Goal: Task Accomplishment & Management: Complete application form

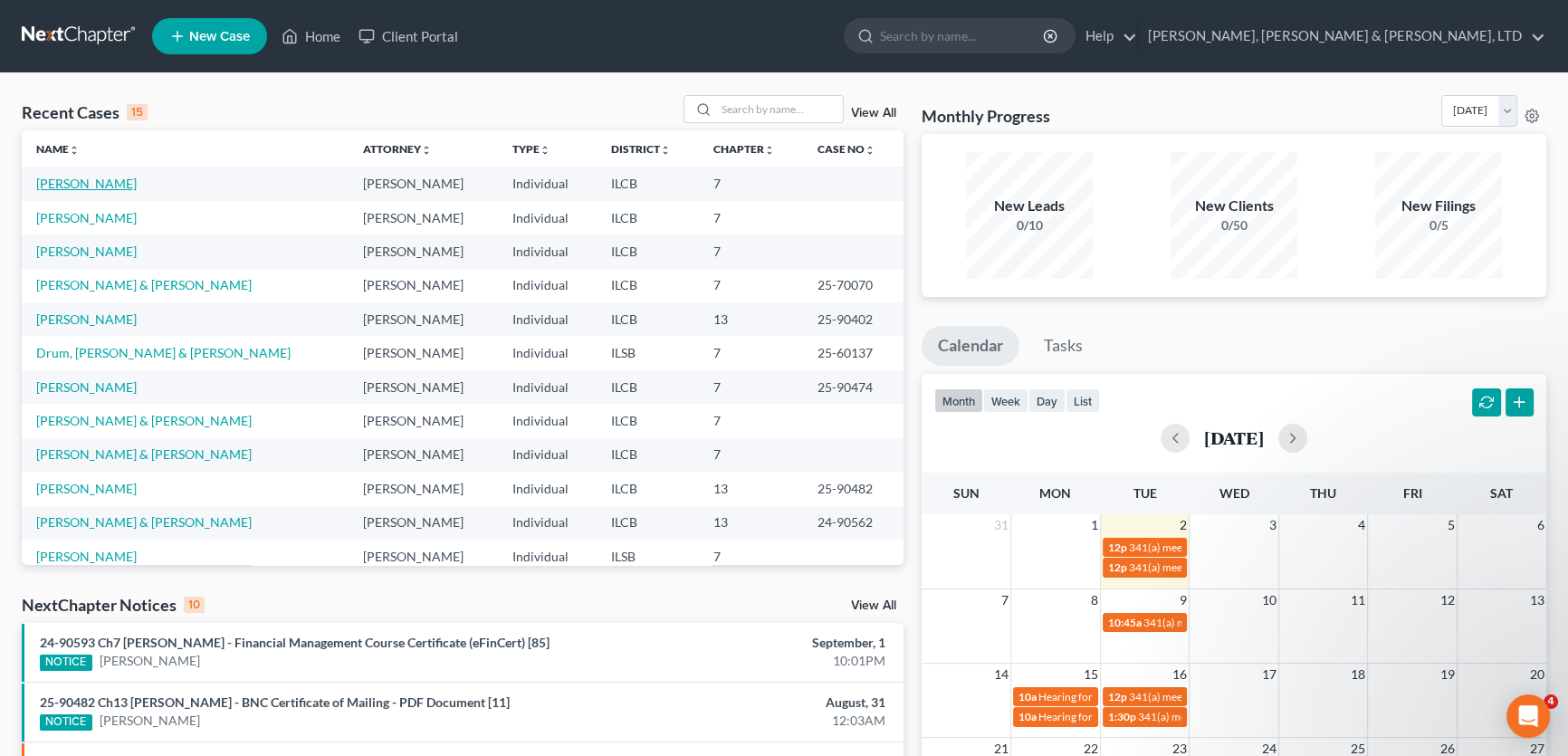
click at [80, 184] on link "[PERSON_NAME]" at bounding box center [87, 183] width 101 height 16
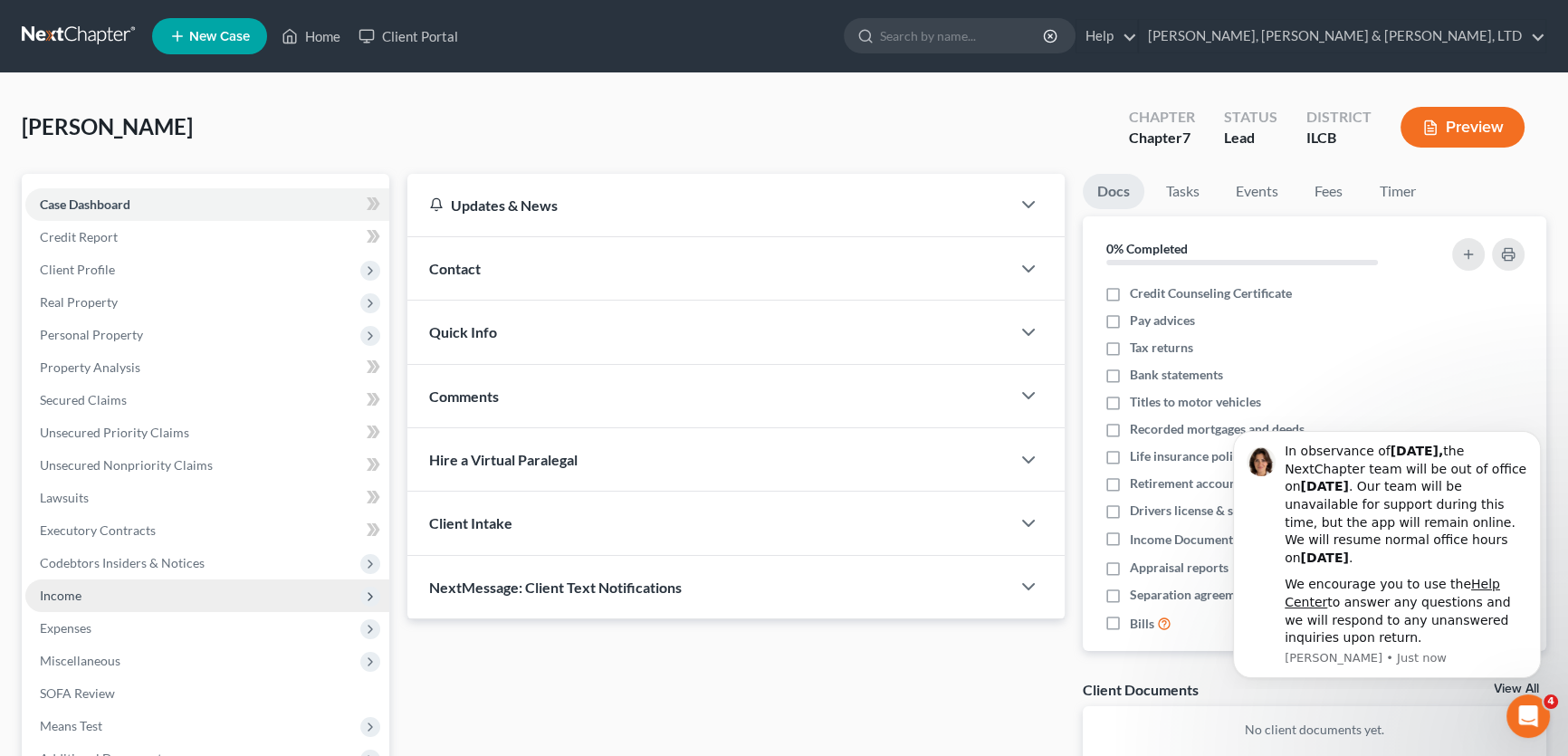
click at [90, 592] on span "Income" at bounding box center [207, 596] width 364 height 33
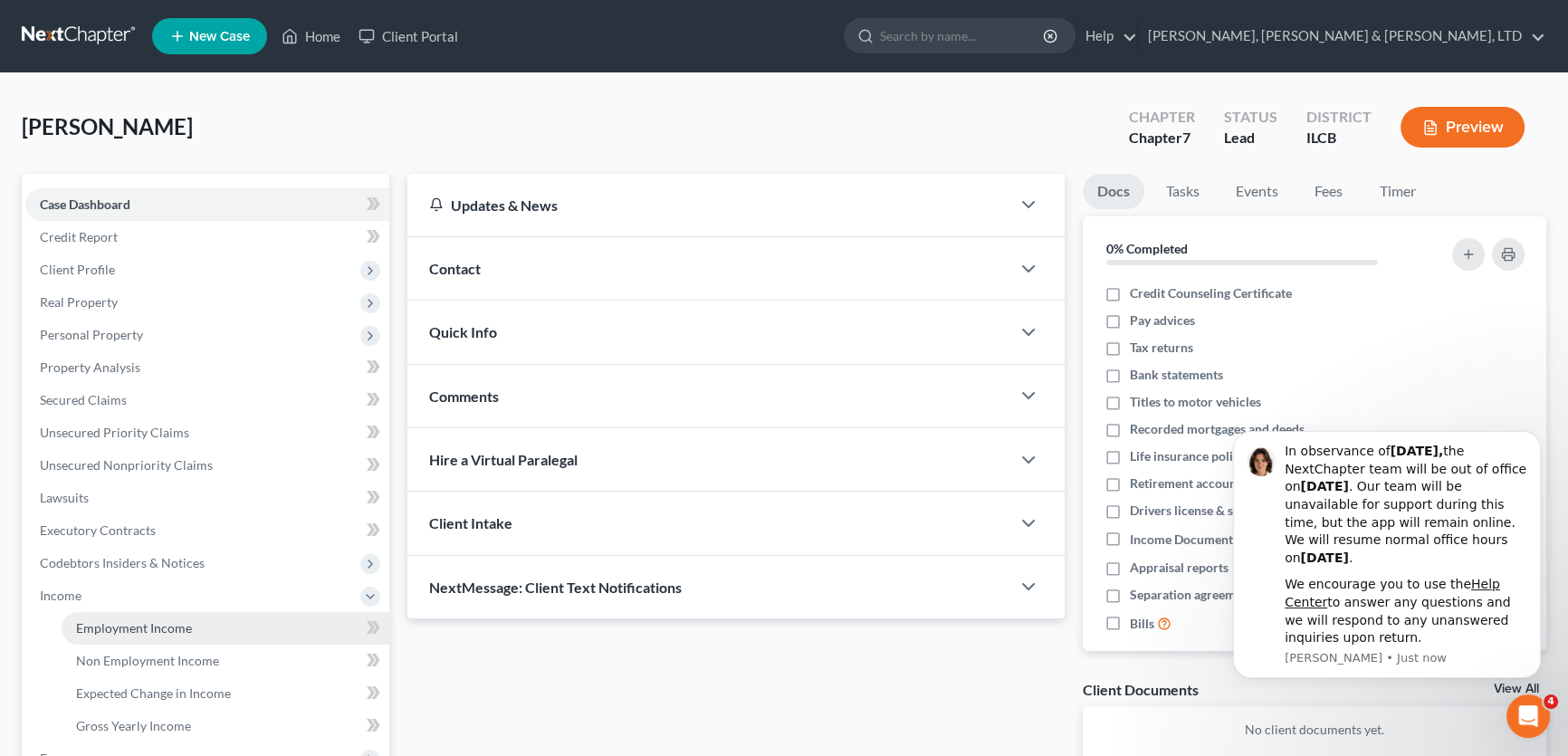
click at [136, 628] on span "Employment Income" at bounding box center [134, 628] width 116 height 16
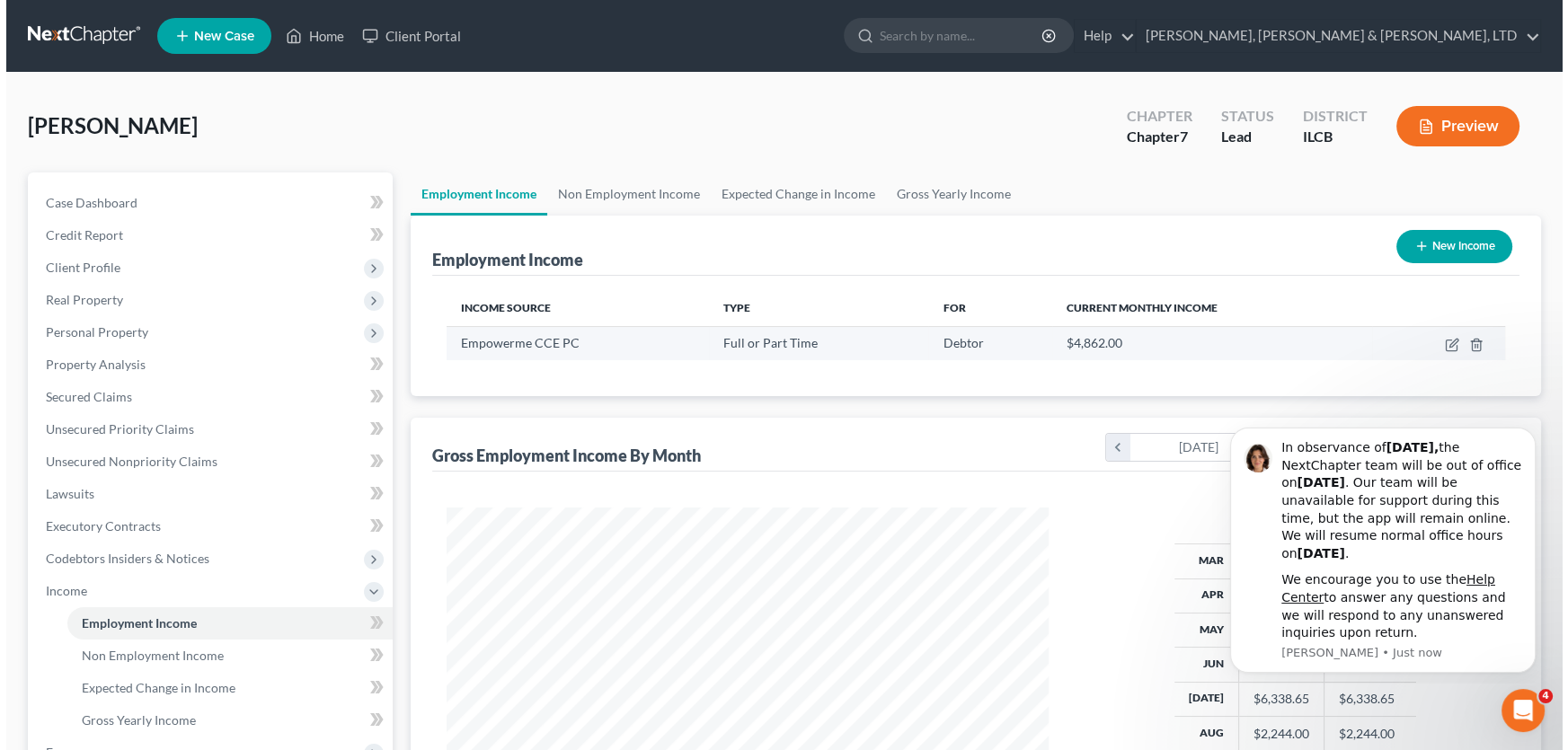
scroll to position [321, 638]
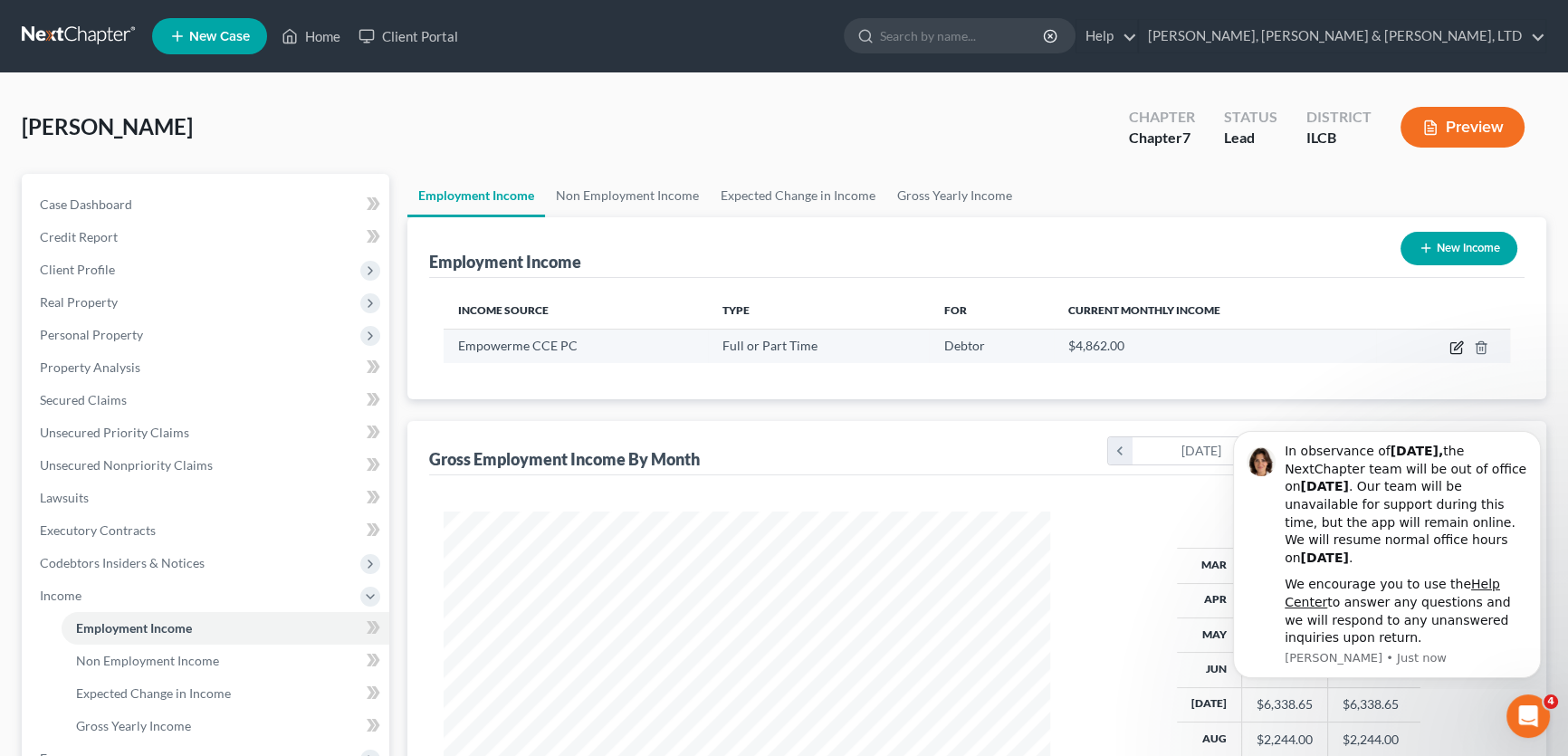
click at [1451, 349] on icon "button" at bounding box center [1456, 349] width 11 height 11
select select "0"
select select "26"
select select "2"
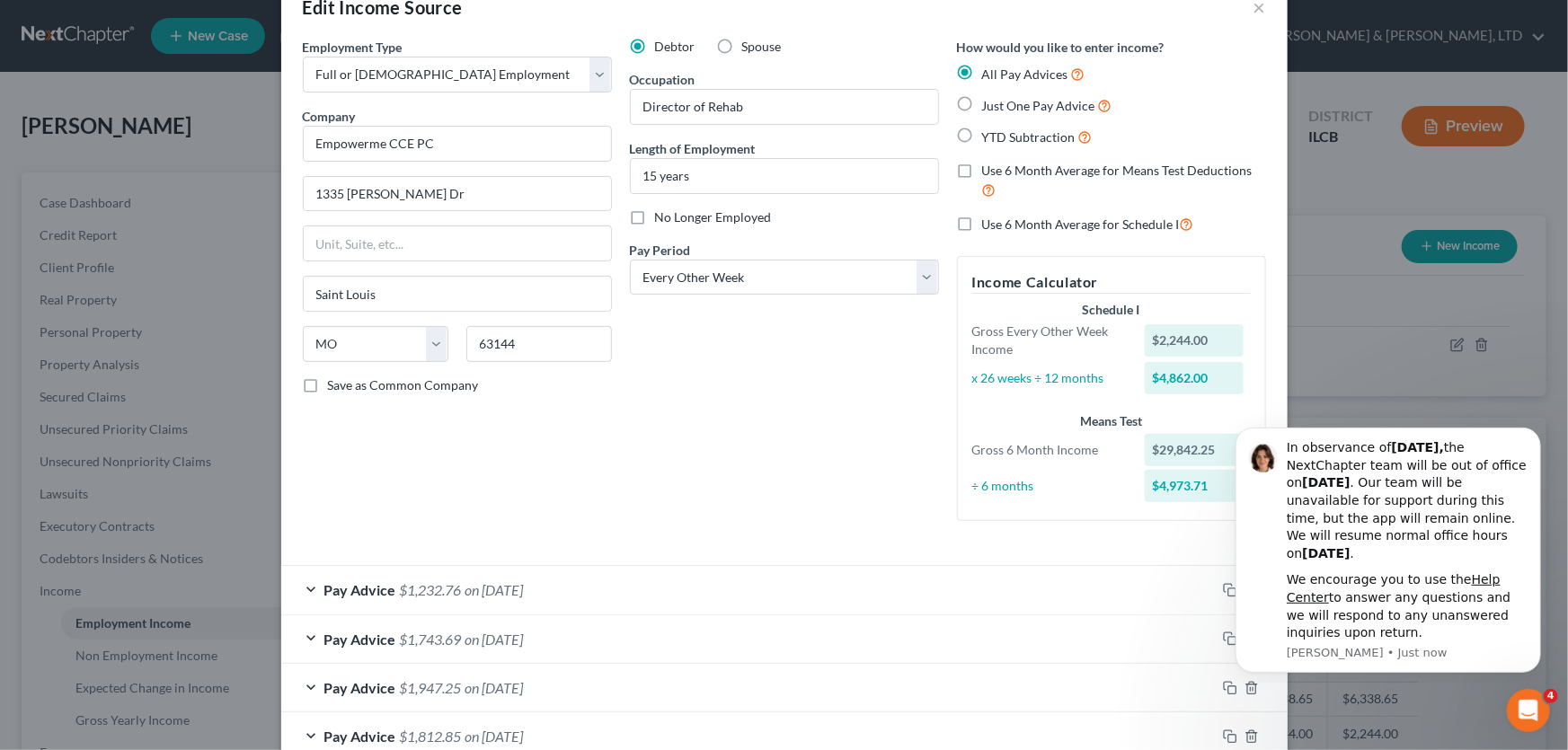
scroll to position [0, 0]
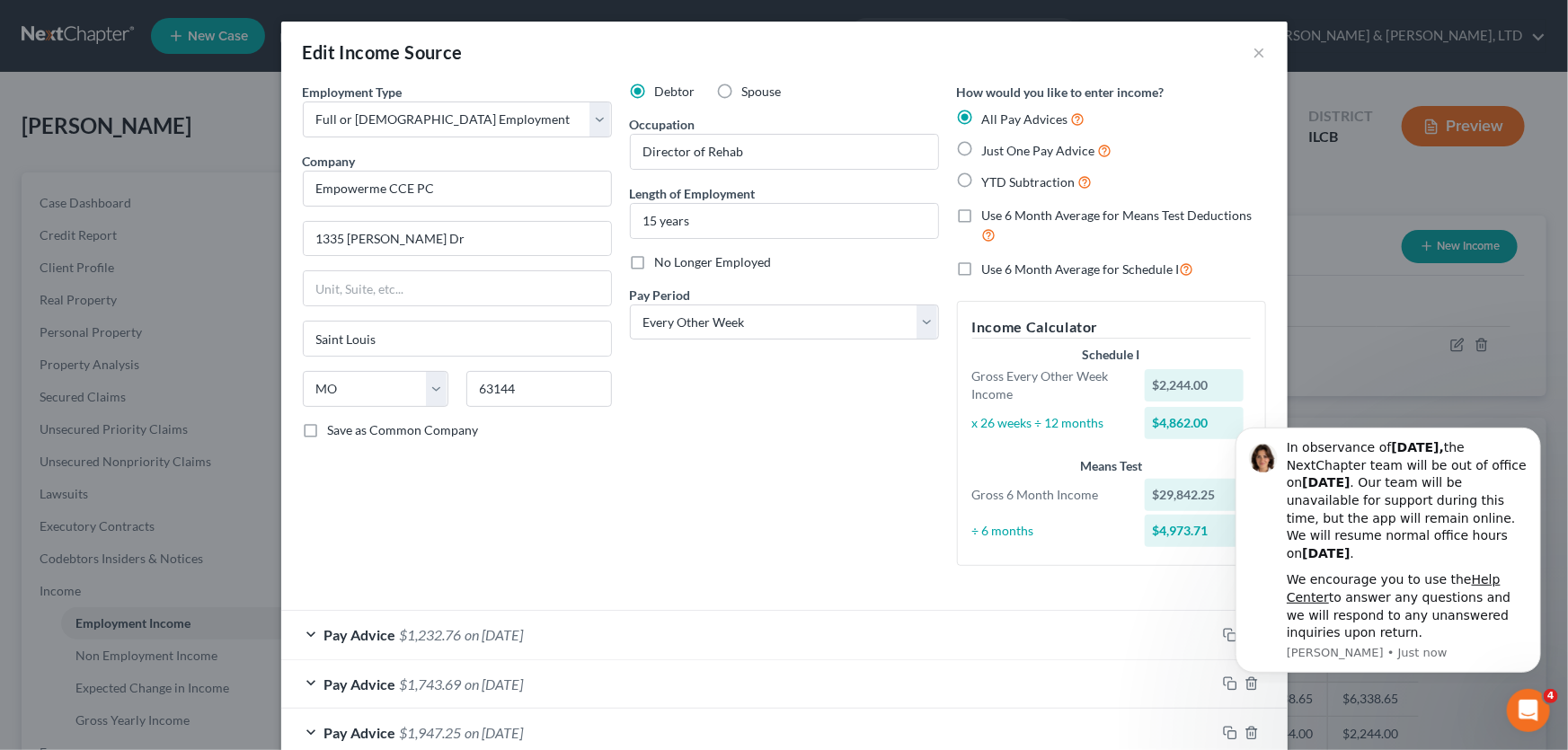
click html "In observance of [DATE], the NextChapter team will be out of office [DATE][DATE…"
click at [304, 630] on div "Pay Advice $1,232.76 on [DATE]" at bounding box center [749, 635] width 935 height 48
click html "In observance of [DATE], the NextChapter team will be out of office [DATE][DATE…"
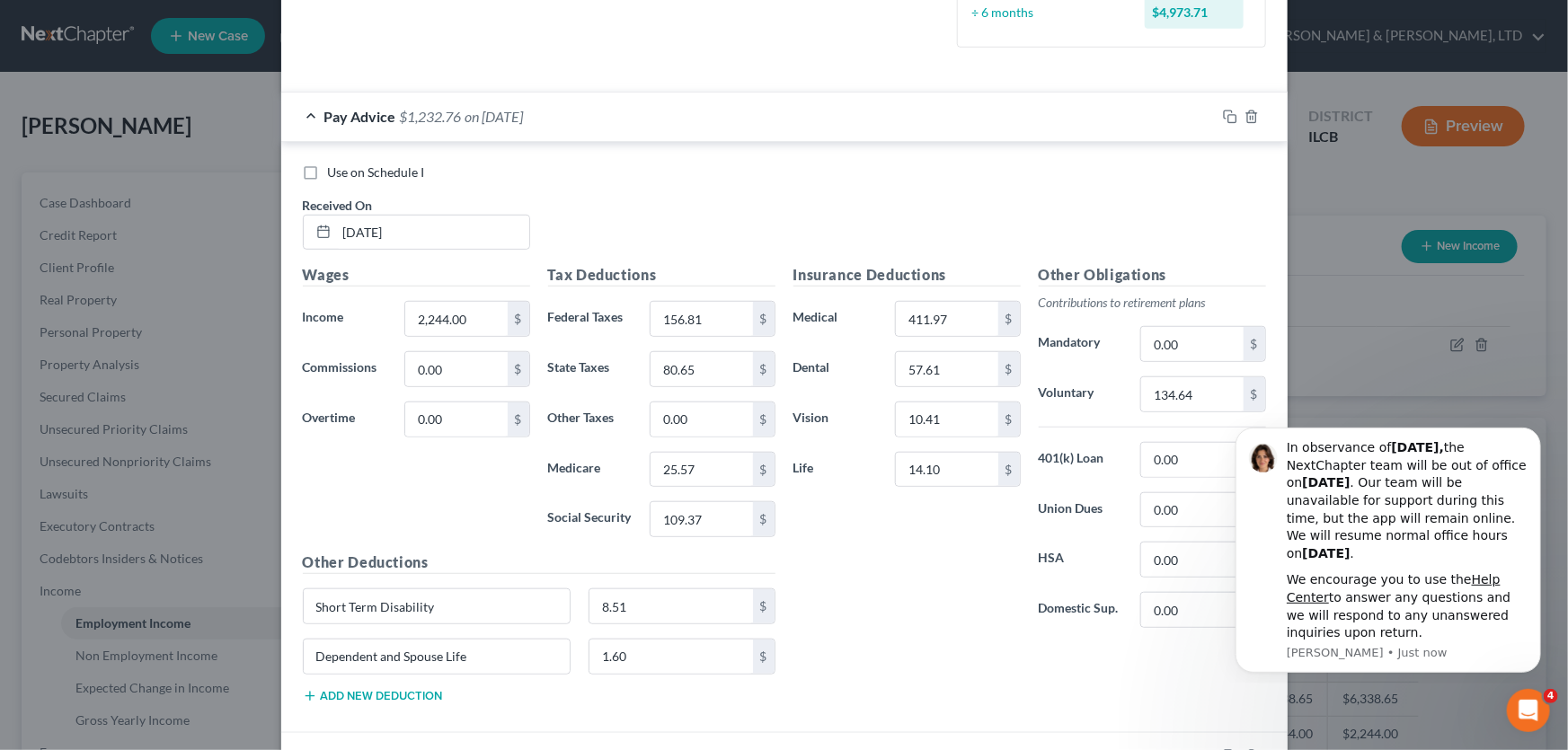
scroll to position [490, 0]
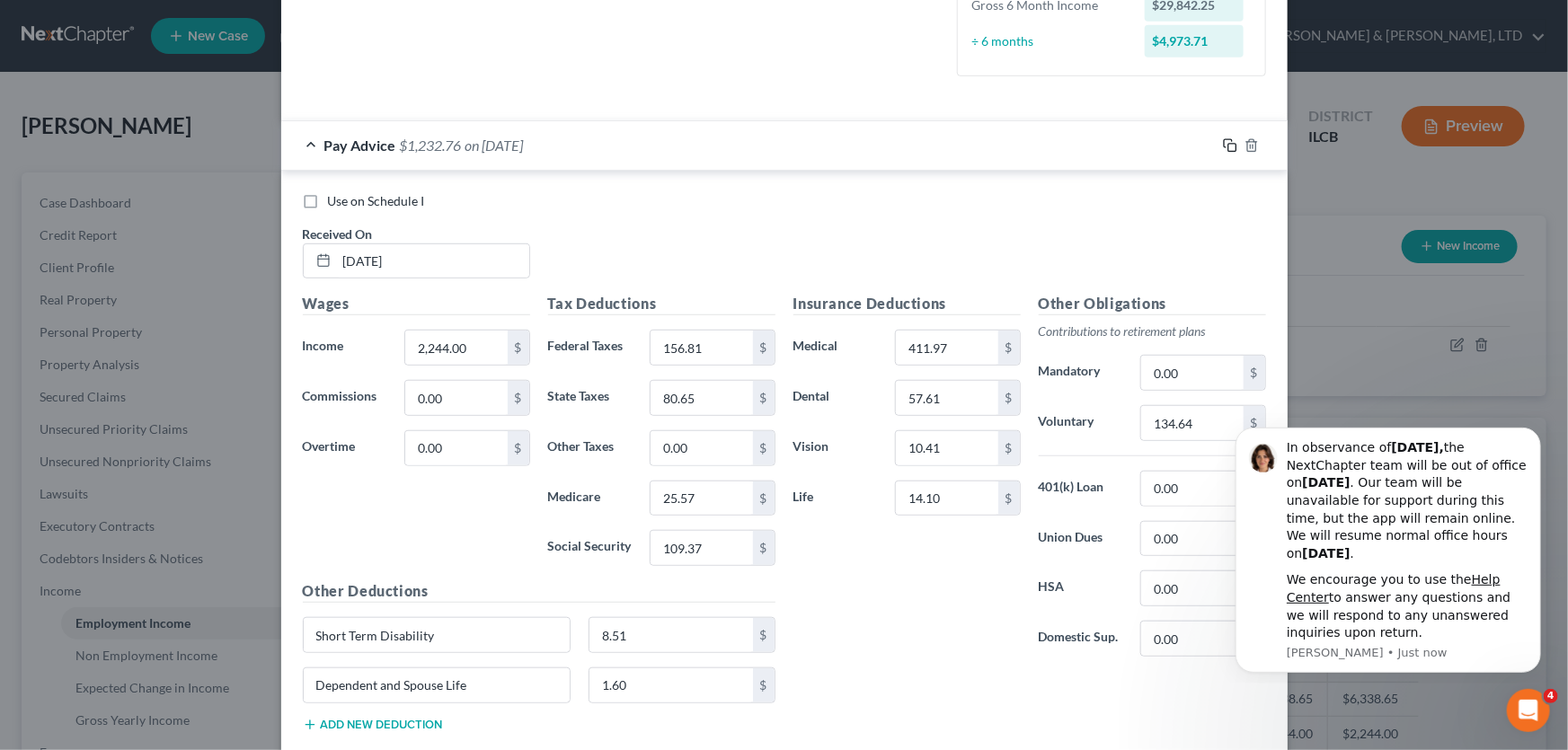
click at [1225, 146] on icon "button" at bounding box center [1230, 146] width 15 height 15
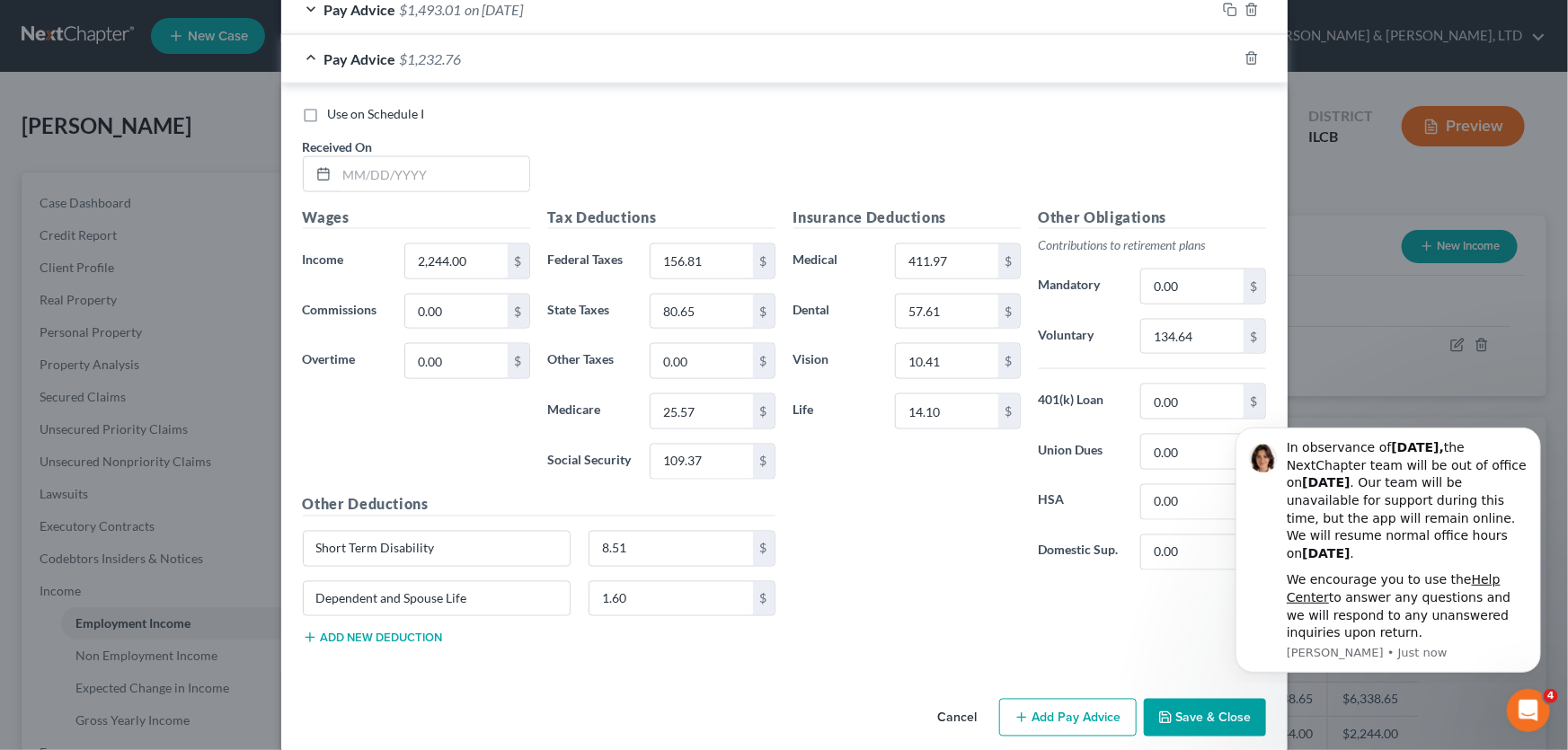
scroll to position [1278, 0]
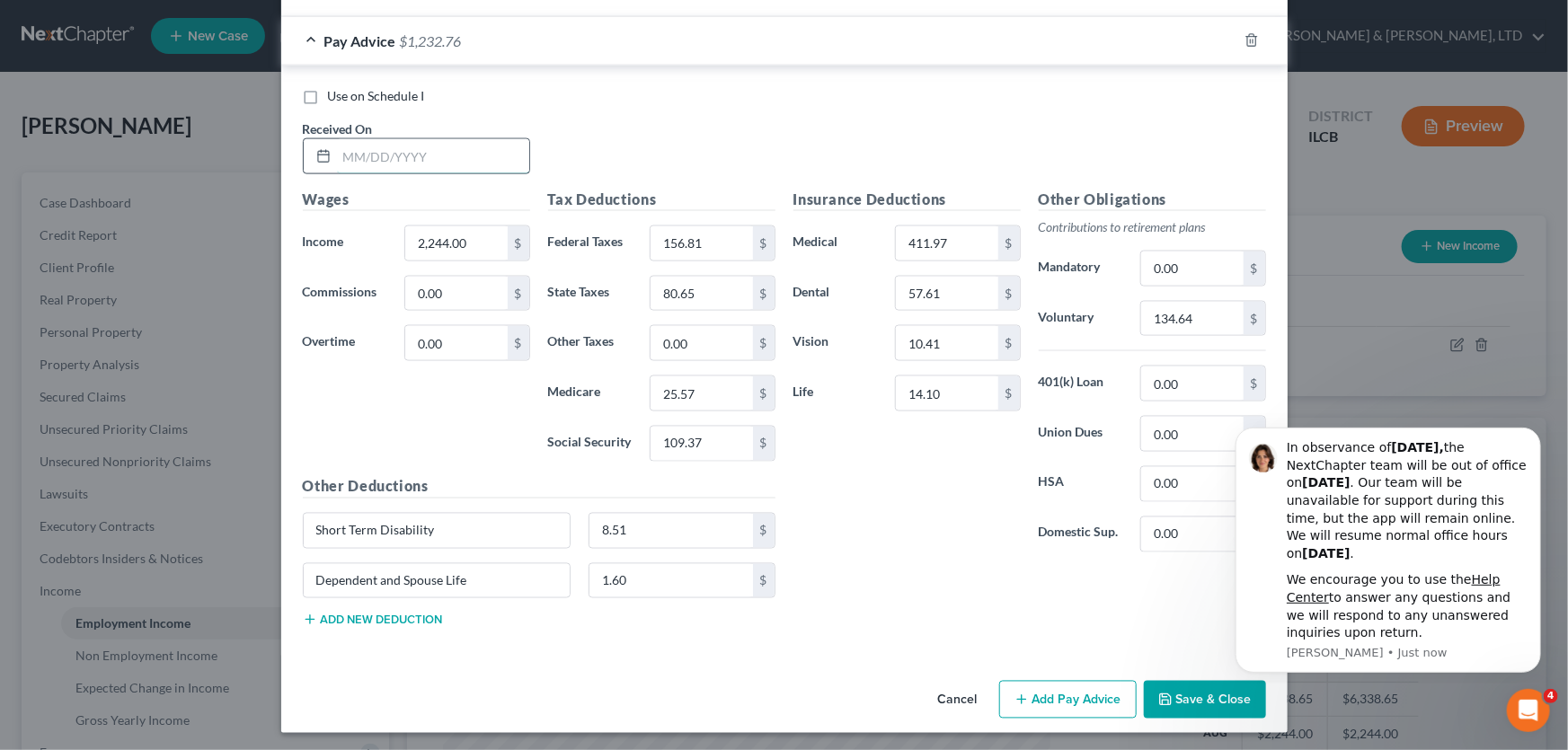
click at [443, 152] on input "text" at bounding box center [433, 156] width 192 height 34
type input "[DATE]"
click at [485, 241] on input "2,244.00" at bounding box center [456, 243] width 102 height 34
type input "2,623.05"
click at [705, 229] on input "156.81" at bounding box center [701, 243] width 102 height 34
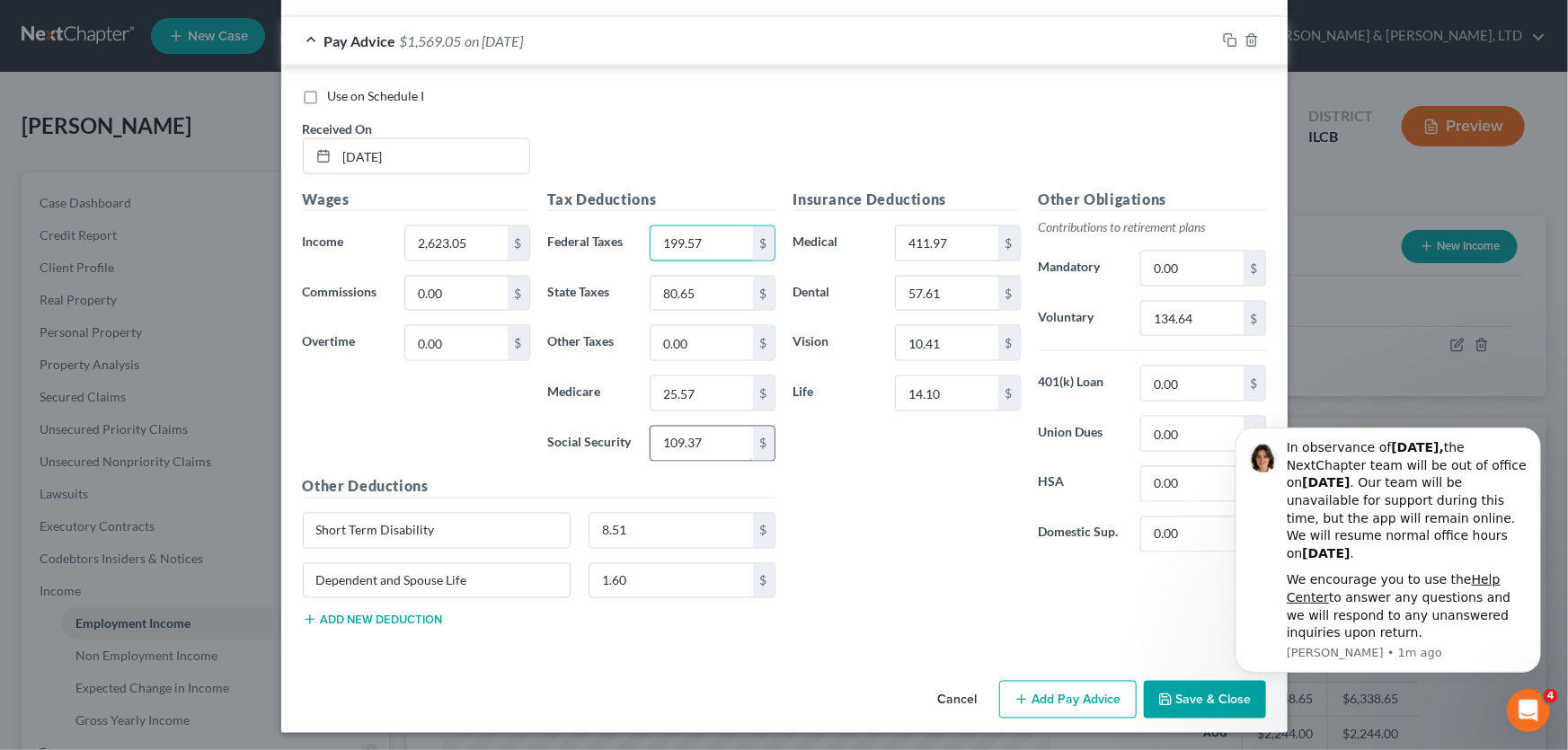
type input "199.57"
click at [709, 440] on input "109.37" at bounding box center [701, 443] width 102 height 34
type input "132.87"
click at [694, 391] on input "25.57" at bounding box center [701, 393] width 102 height 34
type input "31.08"
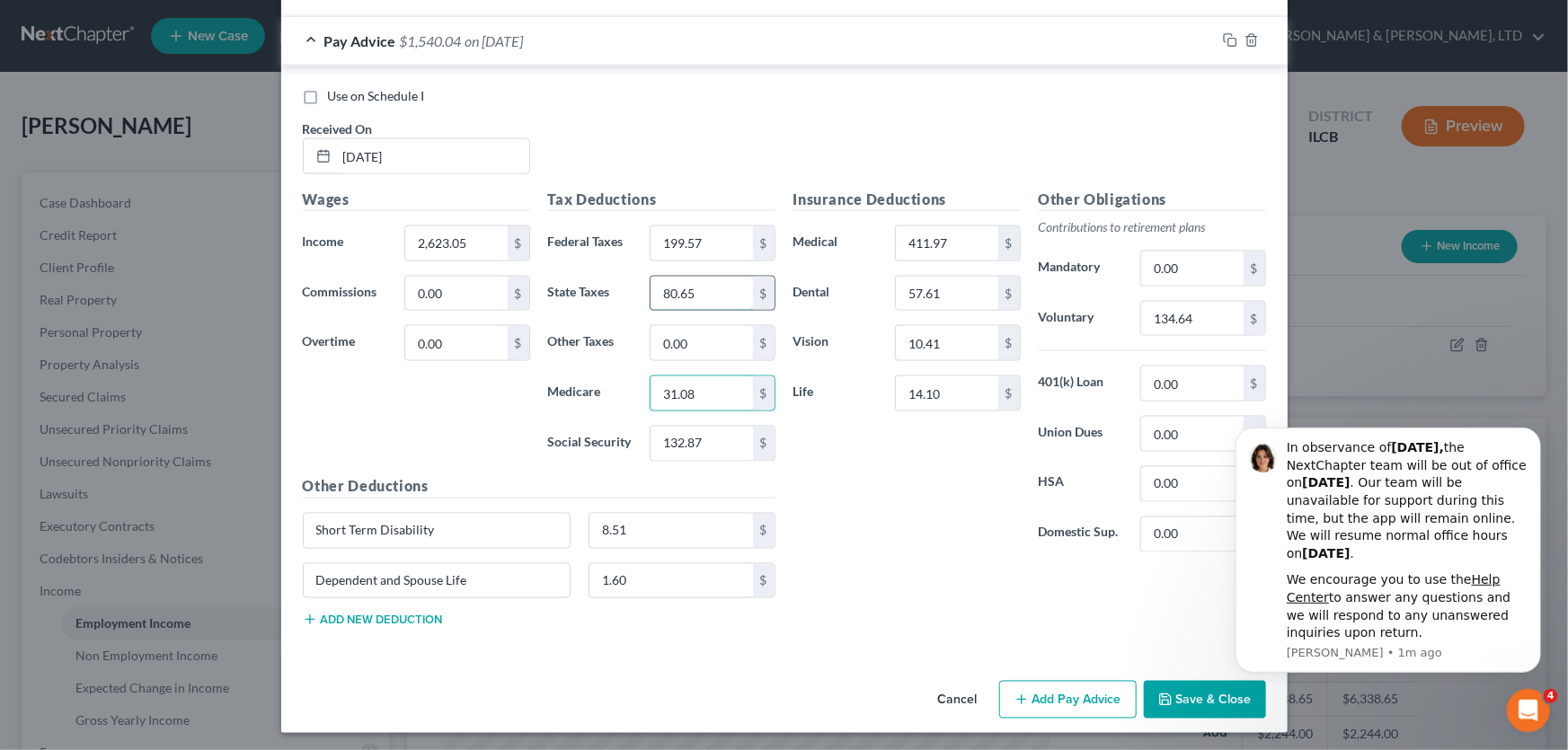
click at [710, 291] on input "80.65" at bounding box center [701, 294] width 102 height 34
type input "98.29"
click at [1177, 308] on input "134.64" at bounding box center [1192, 319] width 102 height 34
type input "157.38"
click at [682, 515] on input "8.51" at bounding box center [670, 531] width 163 height 34
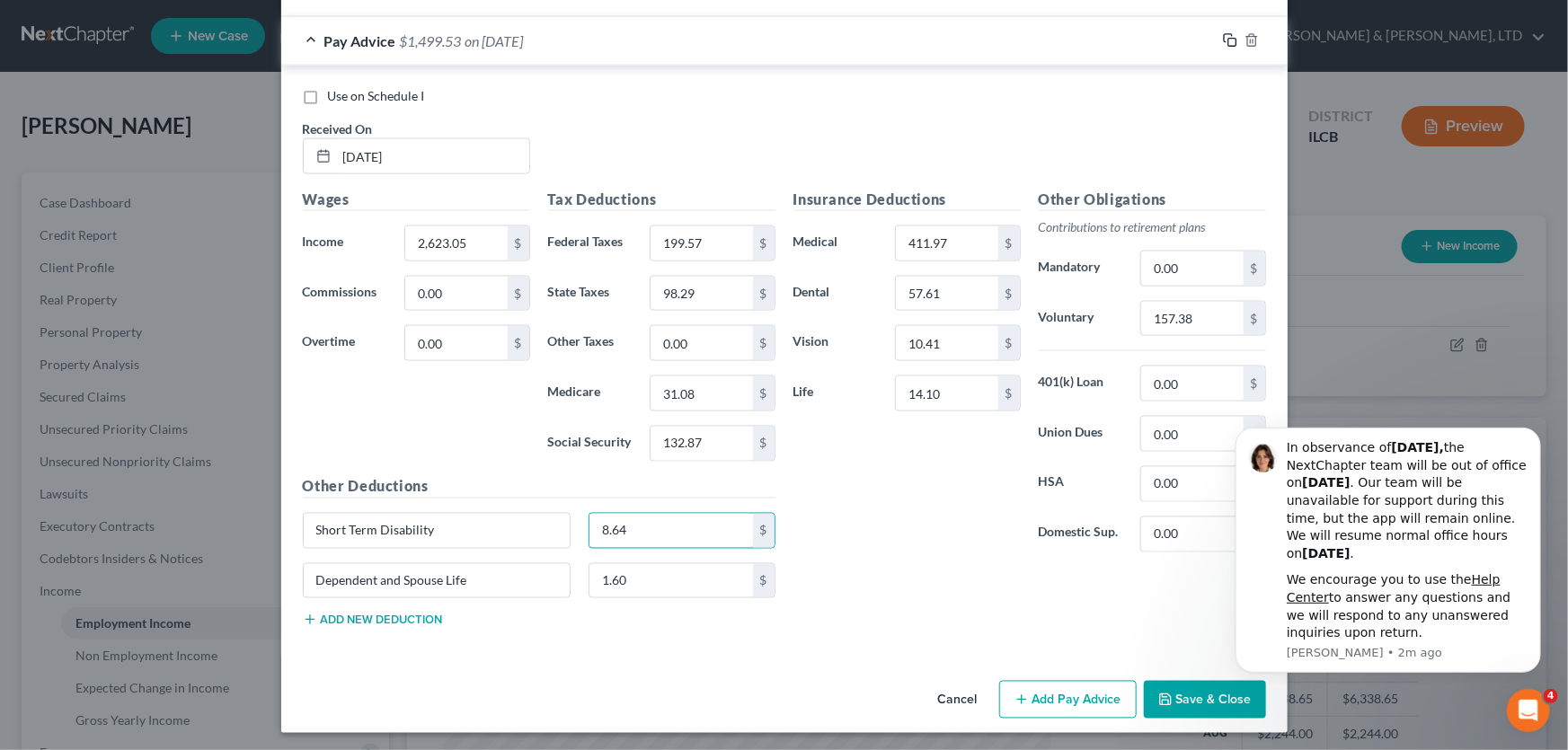
type input "8.64"
click at [1228, 39] on rect "button" at bounding box center [1232, 42] width 8 height 8
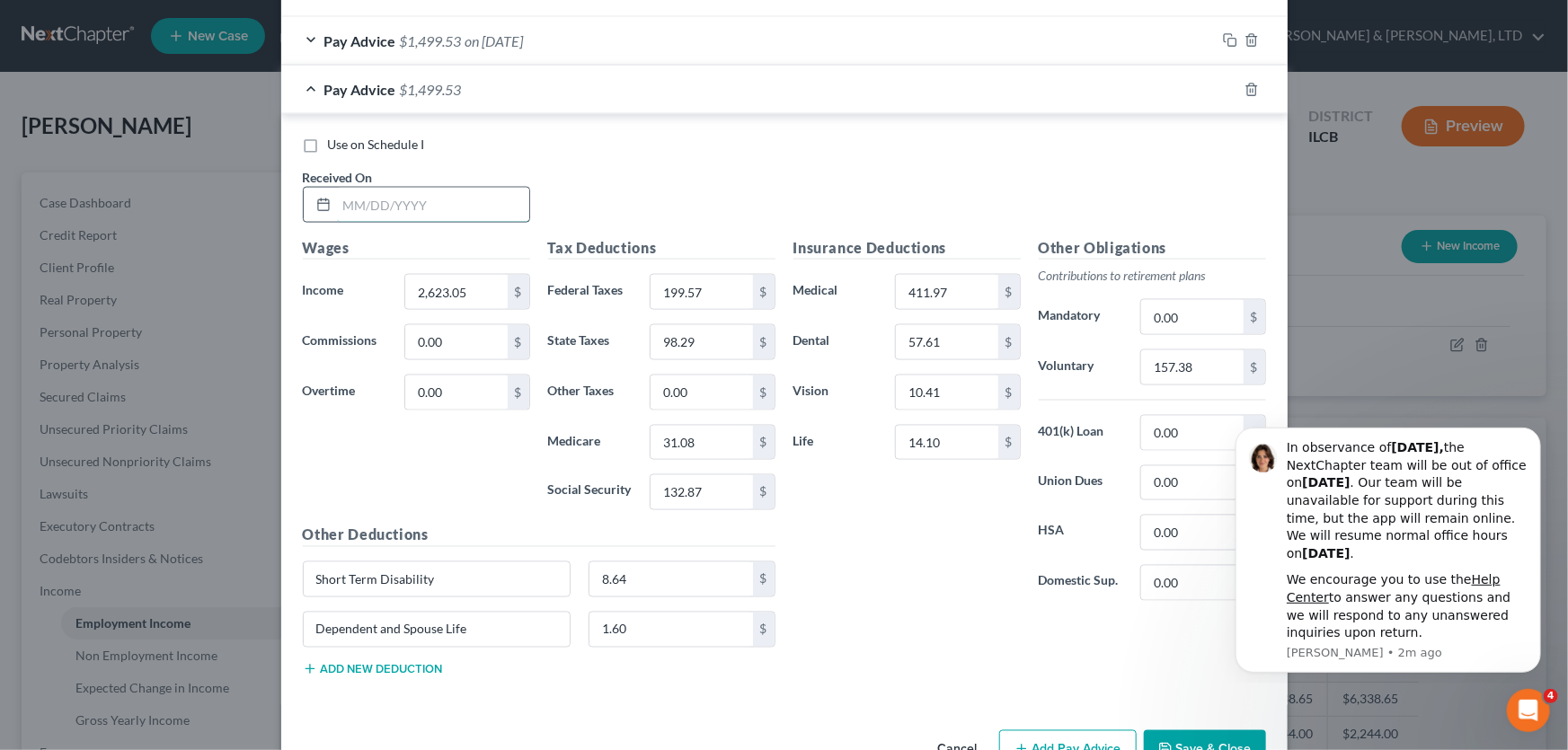
click at [506, 192] on input "text" at bounding box center [433, 204] width 192 height 34
type input "[DATE]"
click at [497, 296] on input "2,623.05" at bounding box center [456, 292] width 102 height 34
type input "2,283.70"
click at [729, 287] on input "199.57" at bounding box center [701, 292] width 102 height 34
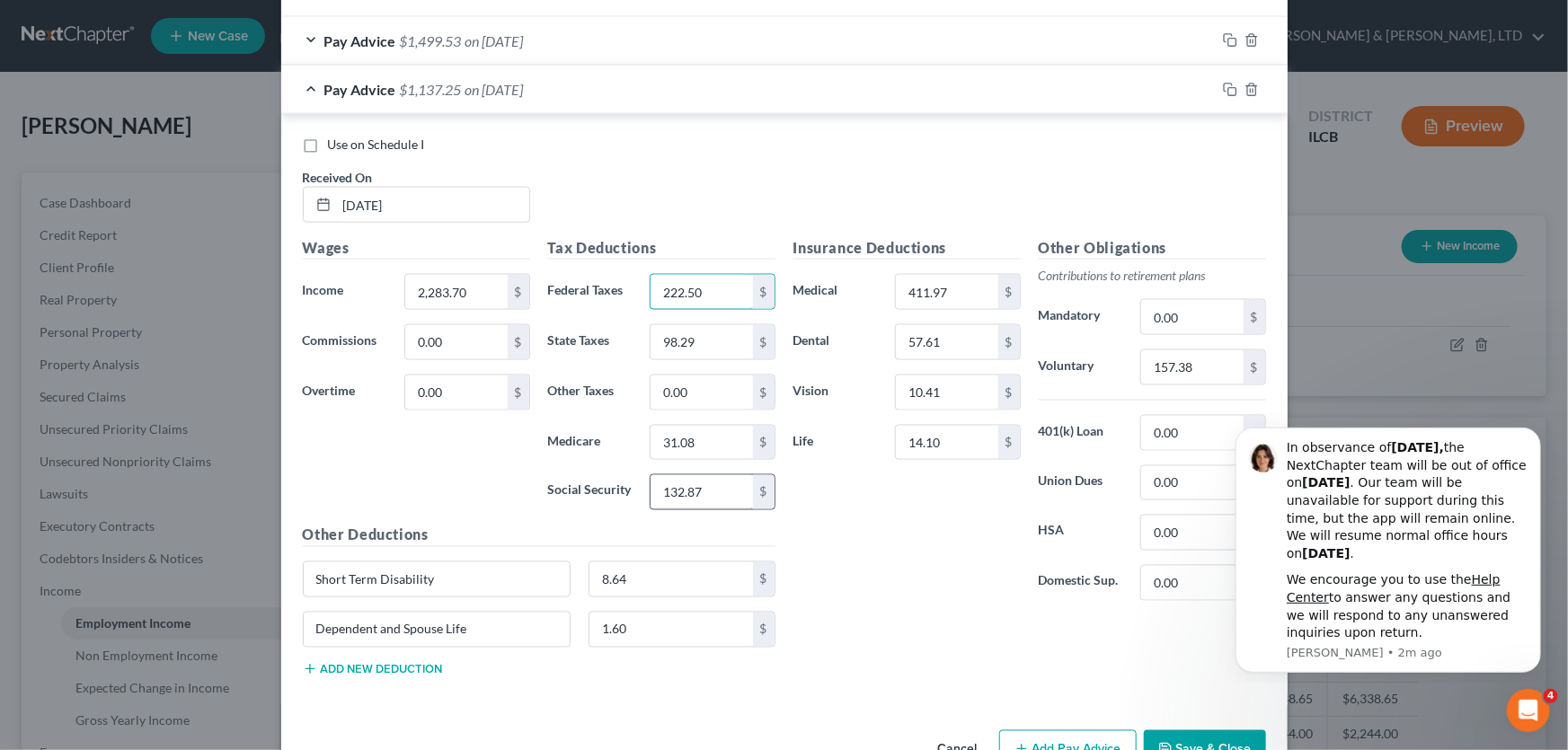
type input "222.50"
click at [722, 490] on input "132.87" at bounding box center [701, 492] width 102 height 34
type input "141.59"
click at [722, 442] on input "31.08" at bounding box center [701, 442] width 102 height 34
type input "33.11"
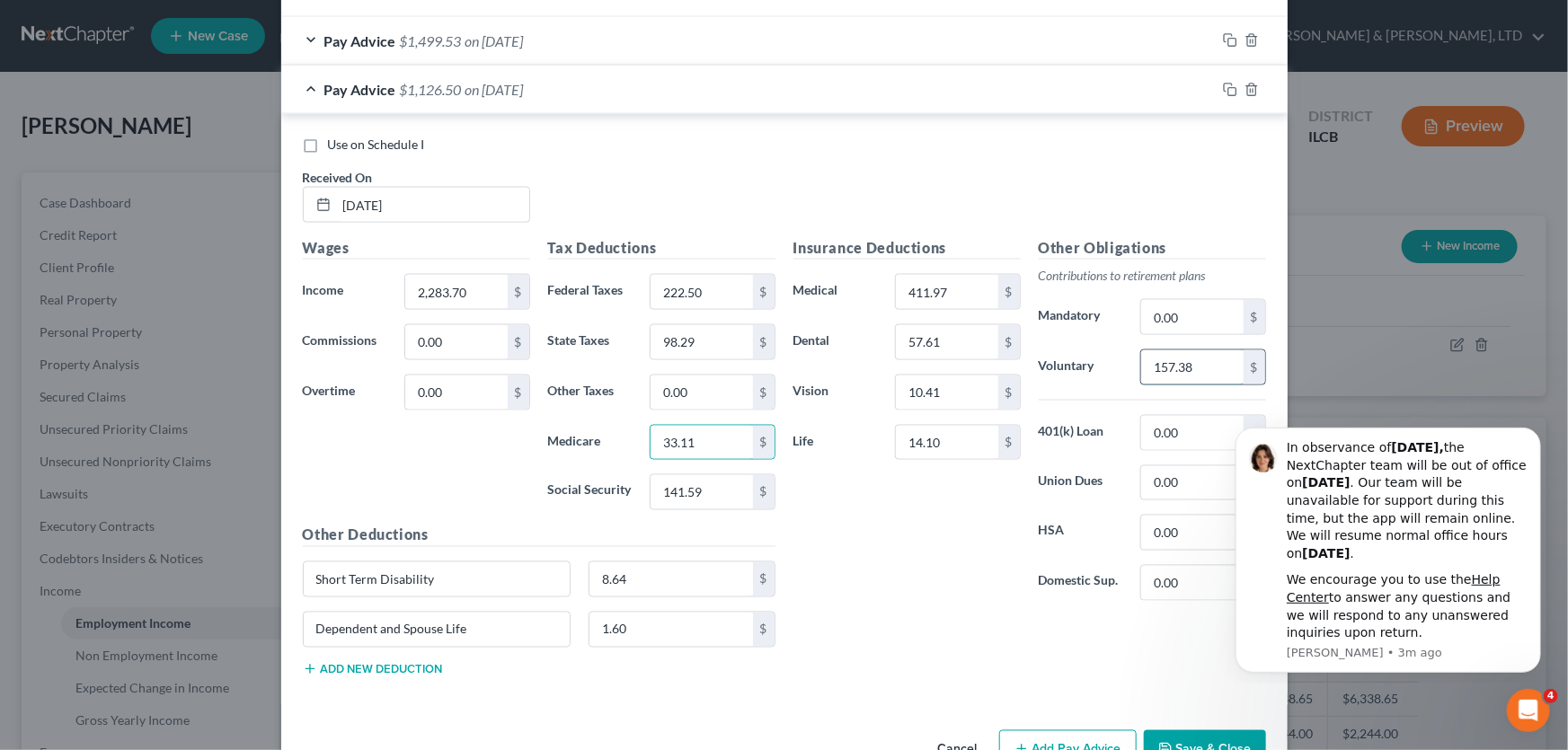
click at [1199, 369] on input "157.38" at bounding box center [1192, 367] width 102 height 34
type input "137.02"
click at [970, 292] on input "411.97" at bounding box center [947, 292] width 102 height 34
click at [971, 332] on input "57.61" at bounding box center [947, 342] width 102 height 34
click at [969, 385] on input "10.41" at bounding box center [947, 393] width 102 height 34
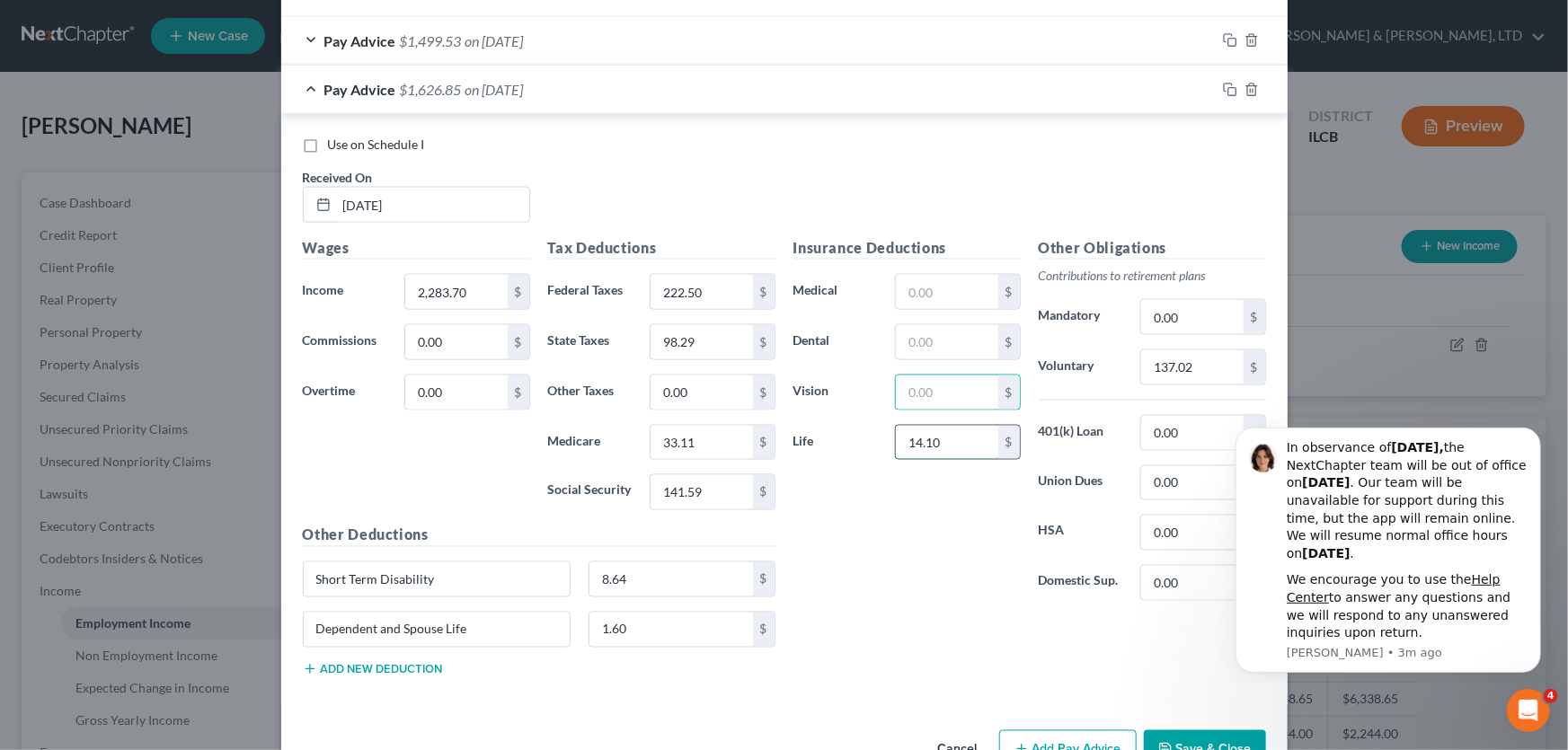
click at [957, 434] on input "14.10" at bounding box center [947, 442] width 102 height 34
click at [650, 622] on input "1.60" at bounding box center [670, 630] width 163 height 34
click at [714, 345] on input "98.29" at bounding box center [701, 342] width 102 height 34
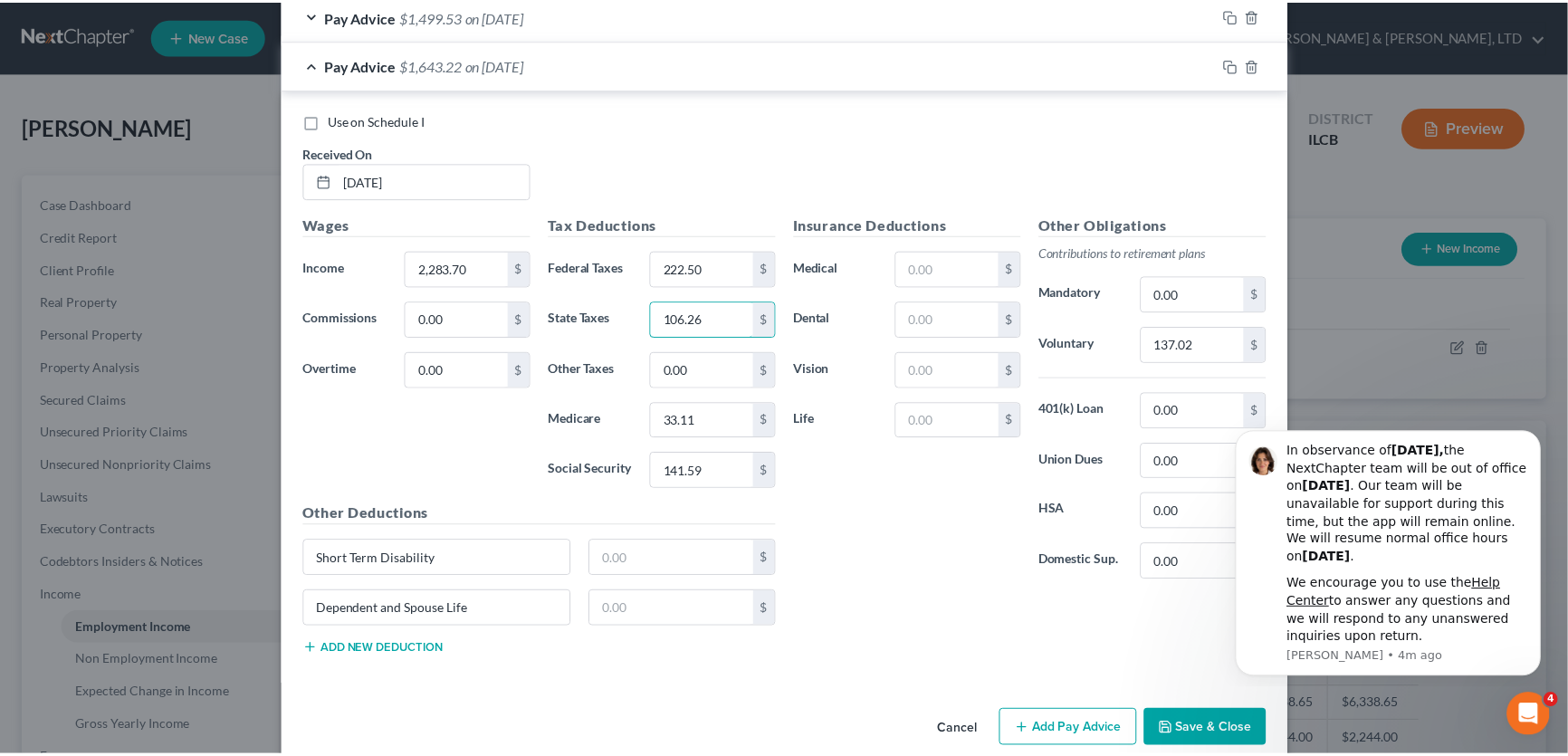
scroll to position [1337, 0]
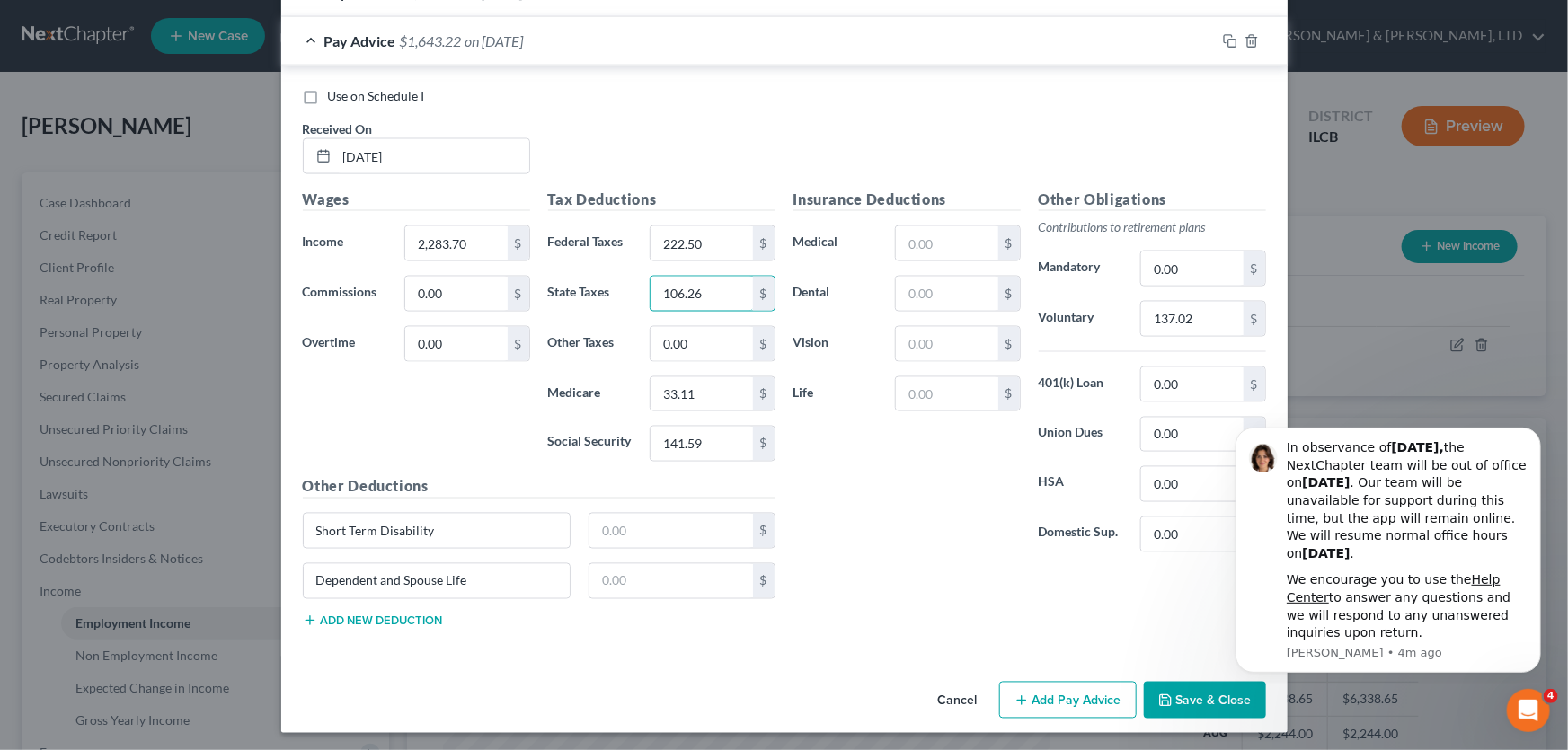
type input "106.26"
click at [1193, 696] on button "Save & Close" at bounding box center [1205, 701] width 122 height 38
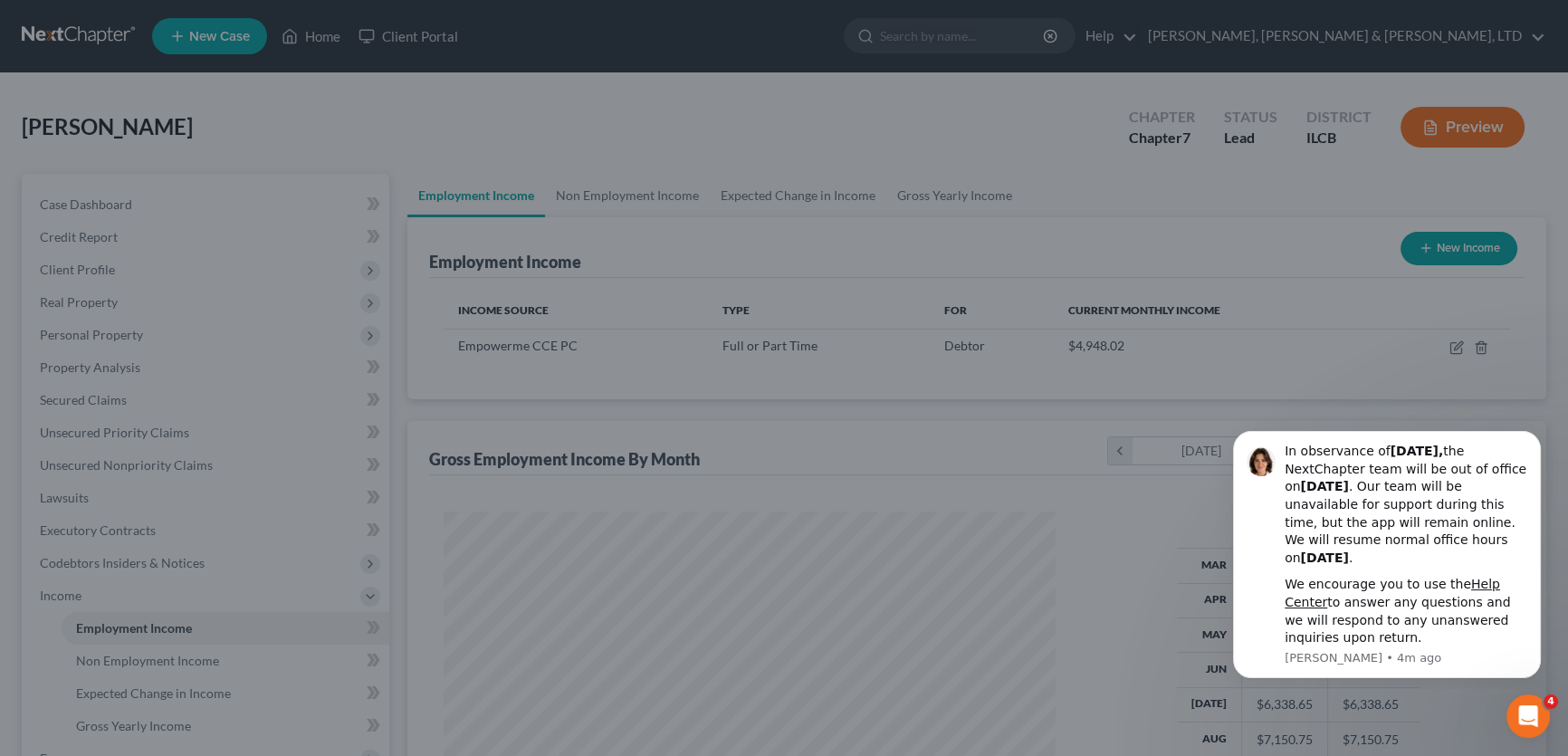
scroll to position [905608, 904832]
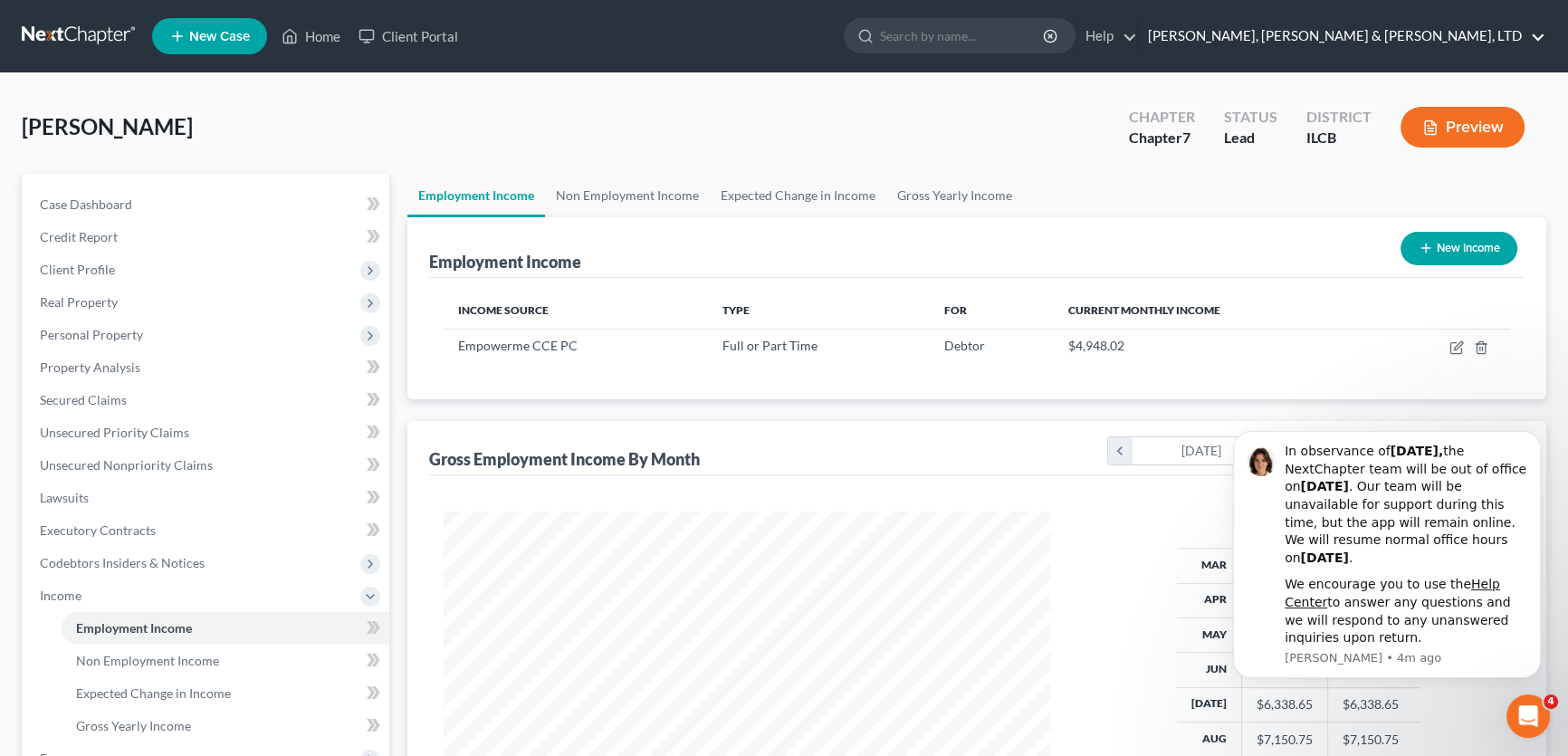
click at [1435, 40] on link "[PERSON_NAME], [PERSON_NAME] & [PERSON_NAME], LTD" at bounding box center [1342, 35] width 407 height 33
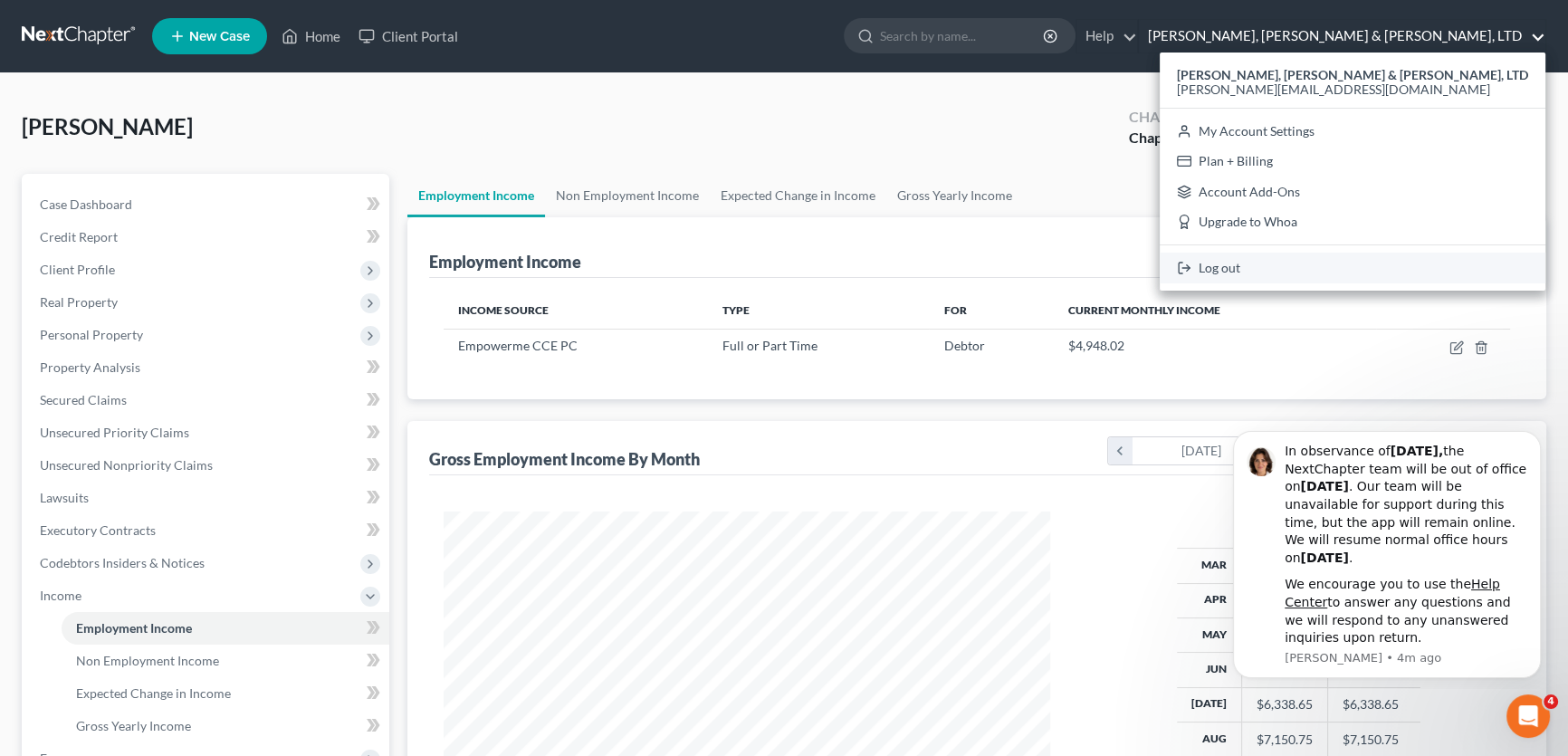
click at [1460, 266] on link "Log out" at bounding box center [1352, 267] width 386 height 31
